Goal: Task Accomplishment & Management: Manage account settings

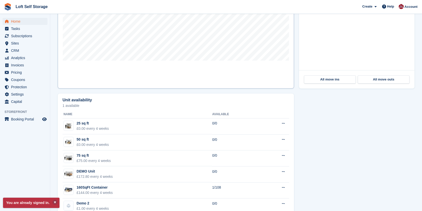
scroll to position [112, 0]
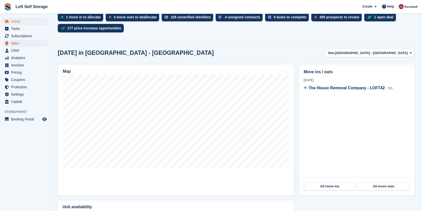
click at [19, 44] on span "Sites" at bounding box center [26, 43] width 30 height 7
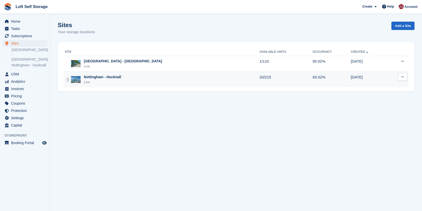
click at [117, 79] on div "Nottingham - Hucknall" at bounding box center [102, 76] width 37 height 5
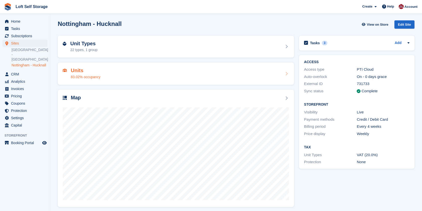
scroll to position [4, 0]
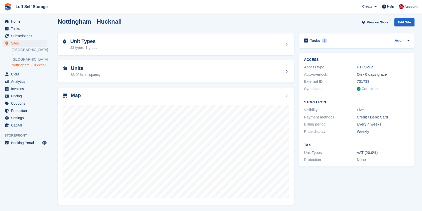
click at [40, 186] on aside "Home Tasks Subscriptions Subscriptions Subscriptions Contracts Price increases …" at bounding box center [25, 107] width 50 height 186
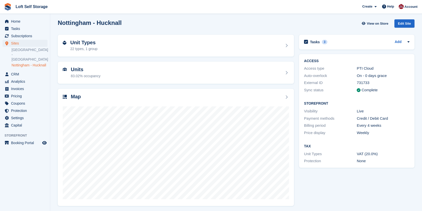
scroll to position [4, 0]
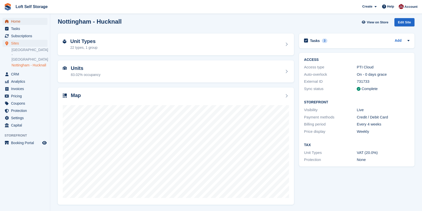
click at [28, 19] on span "Home" at bounding box center [26, 21] width 30 height 7
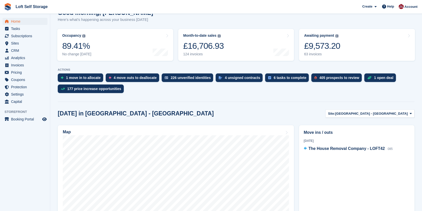
scroll to position [56, 0]
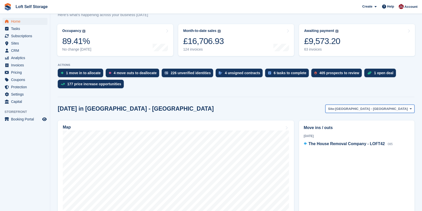
click at [381, 111] on span "[GEOGRAPHIC_DATA] - [GEOGRAPHIC_DATA]" at bounding box center [371, 108] width 73 height 5
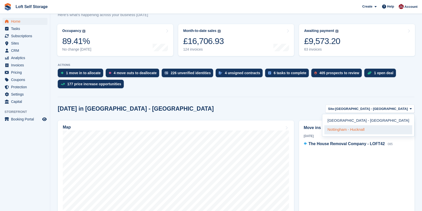
click at [382, 128] on link "Nottingham - Hucknall" at bounding box center [369, 129] width 88 height 9
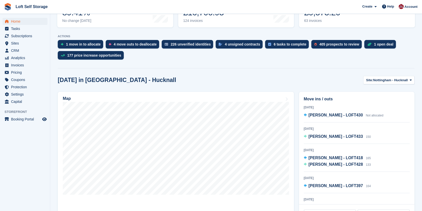
scroll to position [112, 0]
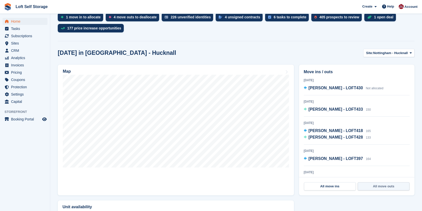
click at [382, 185] on link "All move outs" at bounding box center [384, 186] width 52 height 8
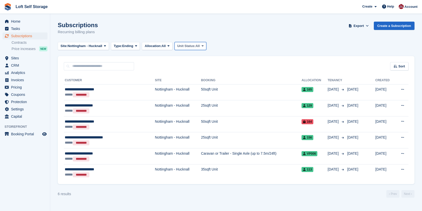
click at [194, 44] on span "Unit Status:" at bounding box center [186, 45] width 18 height 5
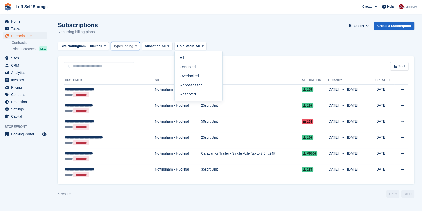
click at [128, 45] on span "Ending" at bounding box center [127, 45] width 11 height 5
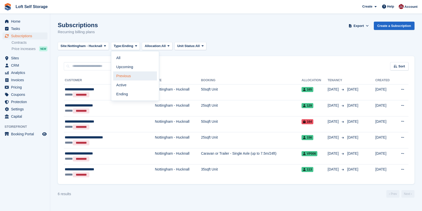
click at [124, 77] on link "Previous" at bounding box center [135, 75] width 44 height 9
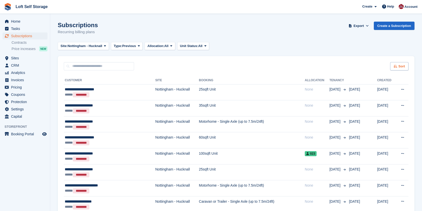
click at [400, 69] on div "Sort" at bounding box center [400, 66] width 18 height 8
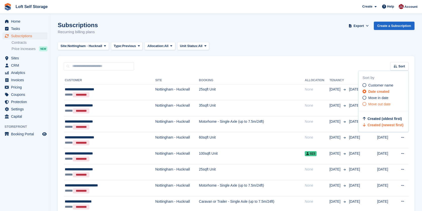
click at [366, 104] on icon at bounding box center [365, 104] width 4 height 4
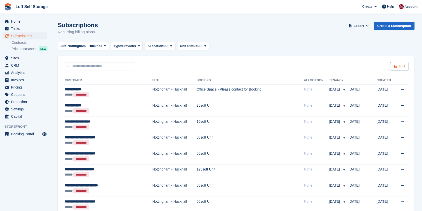
click at [405, 66] on span "Sort" at bounding box center [402, 66] width 7 height 5
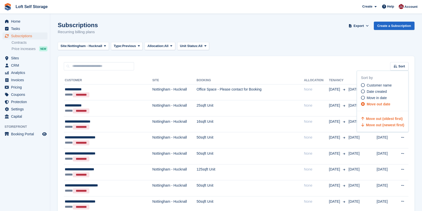
click at [384, 123] on span "Move out (newest first)" at bounding box center [385, 125] width 38 height 4
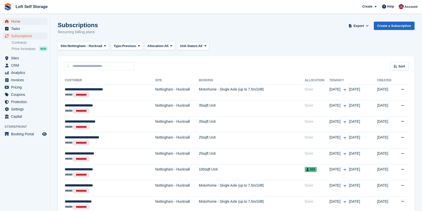
click at [18, 21] on span "Home" at bounding box center [26, 21] width 30 height 7
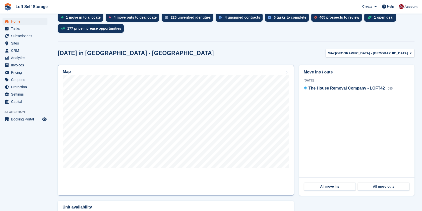
scroll to position [112, 0]
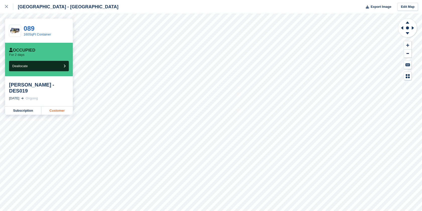
click at [56, 111] on link "Customer" at bounding box center [56, 111] width 31 height 8
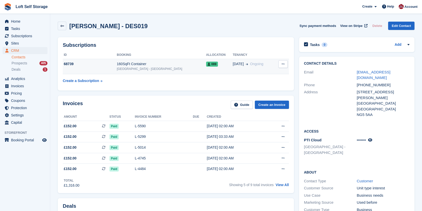
click at [284, 66] on icon at bounding box center [283, 63] width 3 height 3
click at [233, 63] on span "14 Jan" at bounding box center [238, 63] width 11 height 5
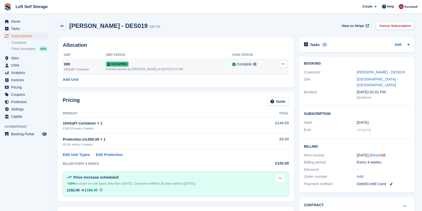
click at [282, 63] on icon at bounding box center [283, 63] width 3 height 3
drag, startPoint x: 257, startPoint y: 75, endPoint x: 239, endPoint y: 23, distance: 55.2
click at [257, 75] on p "Overlock" at bounding box center [264, 74] width 44 height 7
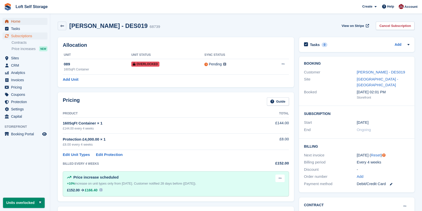
click at [18, 23] on span "Home" at bounding box center [26, 21] width 30 height 7
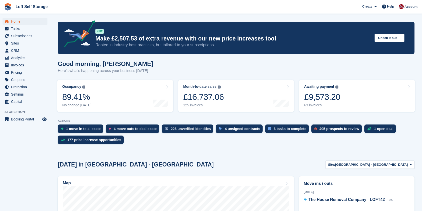
click at [329, 89] on div "Awaiting payment The total outstanding balance on all open invoices. £9,573.20 …" at bounding box center [322, 95] width 36 height 23
click at [38, 35] on span "Subscriptions" at bounding box center [26, 35] width 30 height 7
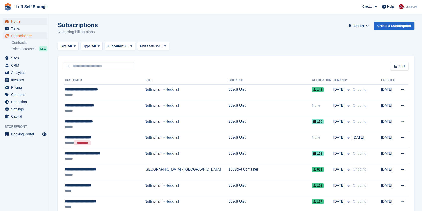
click at [18, 22] on span "Home" at bounding box center [26, 21] width 30 height 7
